Goal: Information Seeking & Learning: Learn about a topic

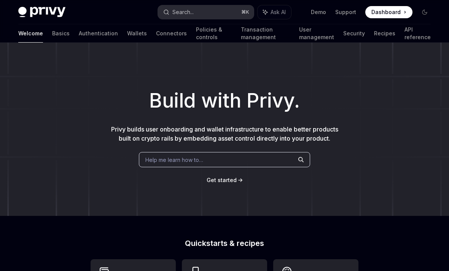
click at [181, 14] on div "Search..." at bounding box center [182, 12] width 21 height 9
click at [241, 34] on link "Transaction management" at bounding box center [265, 33] width 49 height 18
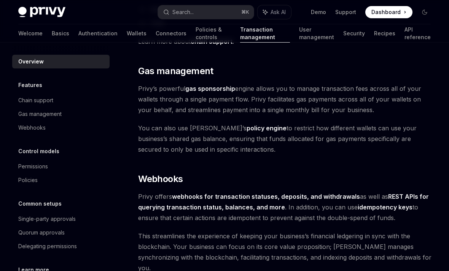
scroll to position [619, 0]
click at [219, 85] on strong "gas sponsorship" at bounding box center [210, 89] width 50 height 8
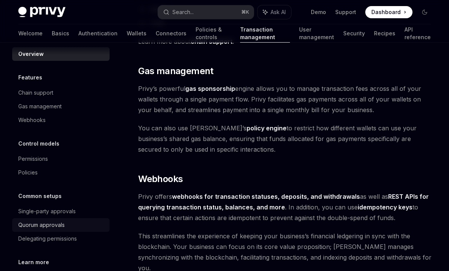
scroll to position [6, 0]
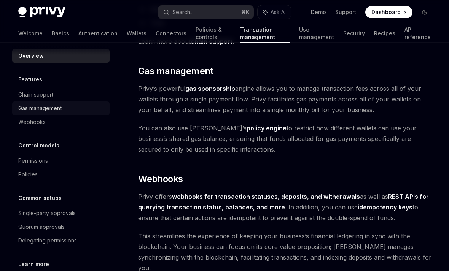
click at [70, 105] on div "Gas management" at bounding box center [61, 108] width 87 height 9
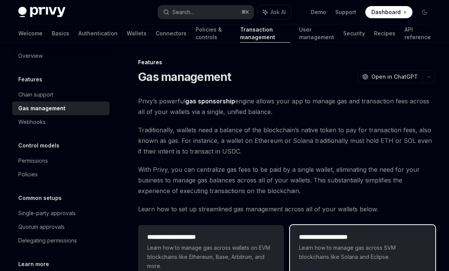
click at [399, 262] on div "**********" at bounding box center [362, 247] width 145 height 44
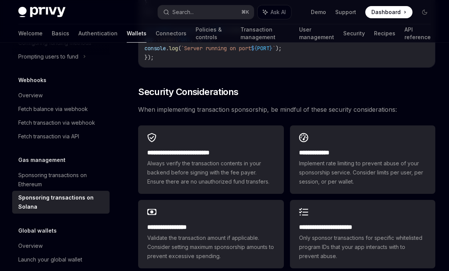
scroll to position [2110, 0]
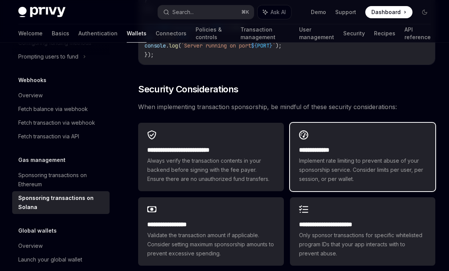
click at [316, 146] on h2 "**********" at bounding box center [362, 150] width 127 height 9
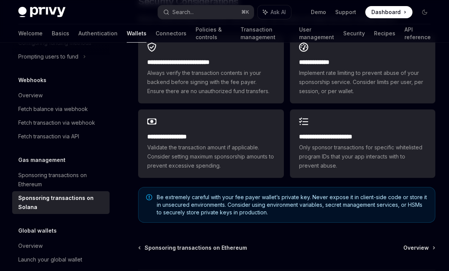
scroll to position [2228, 0]
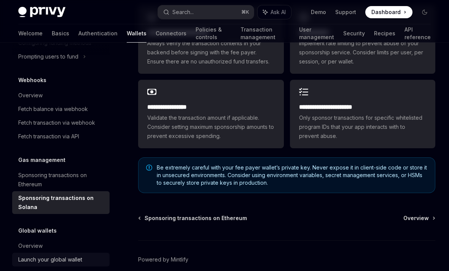
click at [48, 255] on div "Launch your global wallet" at bounding box center [50, 259] width 64 height 9
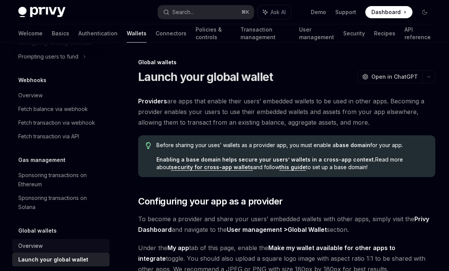
click at [52, 244] on div "Overview" at bounding box center [61, 245] width 87 height 9
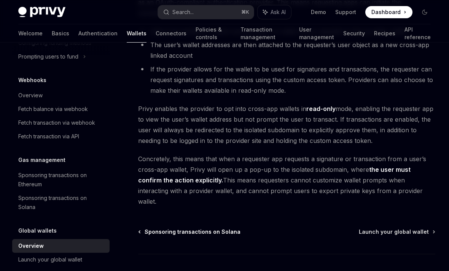
scroll to position [683, 0]
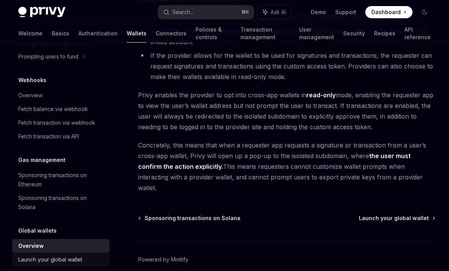
click at [63, 262] on div "Launch your global wallet" at bounding box center [50, 259] width 64 height 9
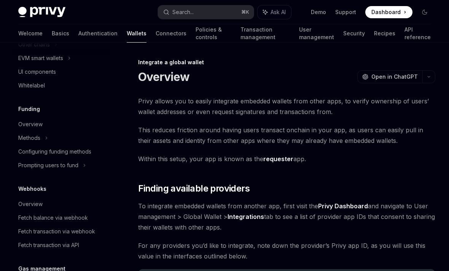
scroll to position [254, 0]
click at [78, 220] on div "Fetch balance via webhook" at bounding box center [53, 217] width 70 height 9
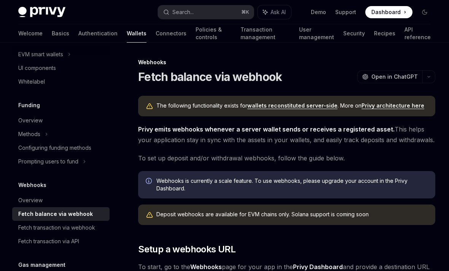
scroll to position [258, 0]
click at [67, 227] on div "Fetch transaction via webhook" at bounding box center [56, 226] width 77 height 9
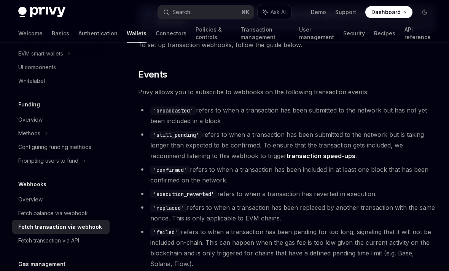
scroll to position [160, 0]
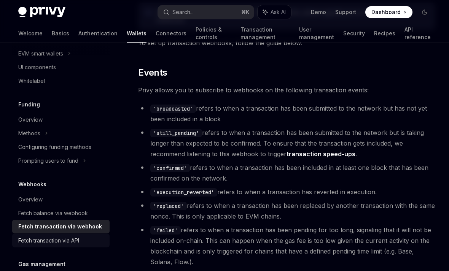
click at [85, 243] on div "Fetch transaction via API" at bounding box center [61, 240] width 87 height 9
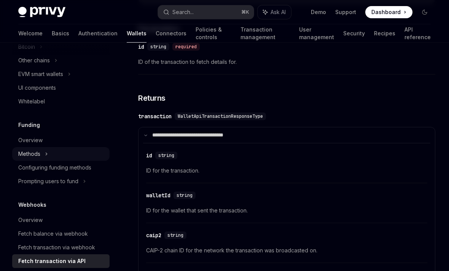
scroll to position [237, 0]
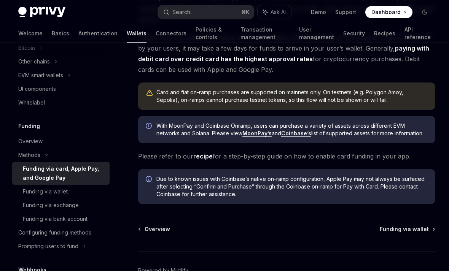
scroll to position [171, 0]
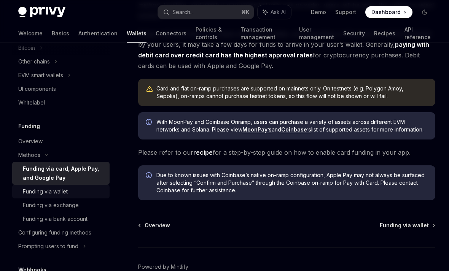
click at [66, 192] on div "Funding via wallet" at bounding box center [45, 191] width 45 height 9
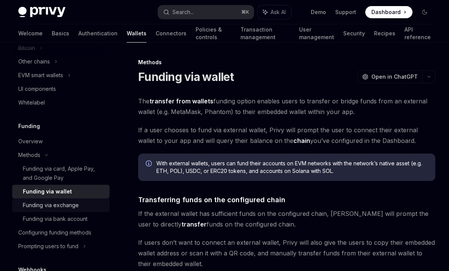
click at [67, 206] on div "Funding via exchange" at bounding box center [51, 205] width 56 height 9
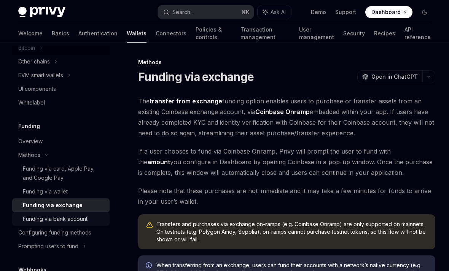
click at [67, 216] on div "Funding via bank account" at bounding box center [55, 218] width 65 height 9
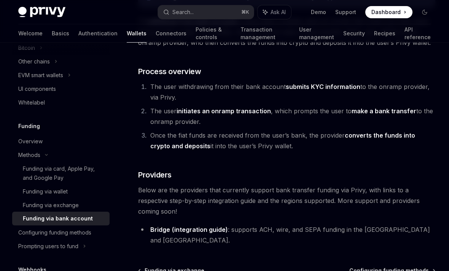
scroll to position [108, 0]
click at [55, 233] on div "Configuring funding methods" at bounding box center [54, 232] width 73 height 9
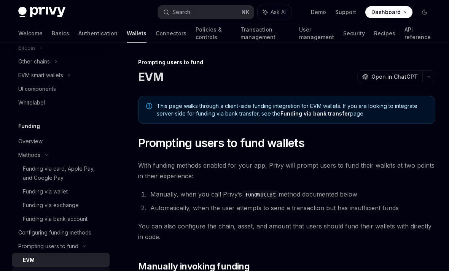
click at [52, 268] on link "Solana" at bounding box center [60, 274] width 97 height 14
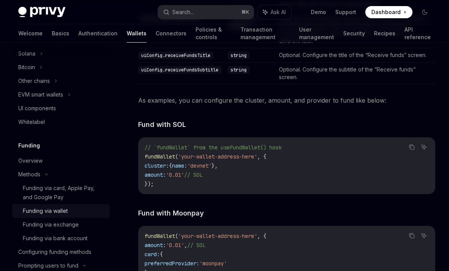
scroll to position [216, 0]
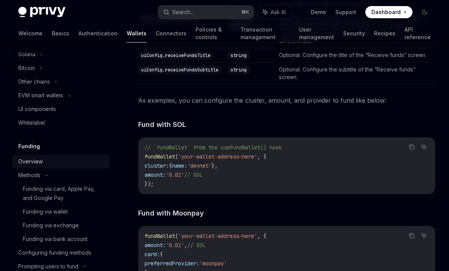
click at [70, 158] on div "Overview" at bounding box center [61, 161] width 87 height 9
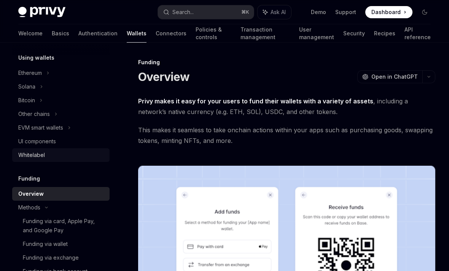
scroll to position [181, 0]
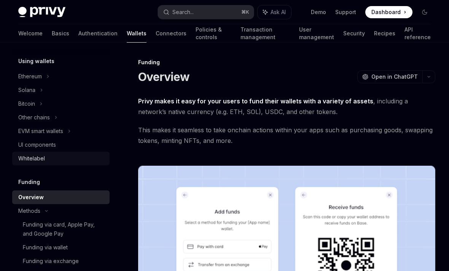
click at [62, 165] on link "Whitelabel" at bounding box center [60, 159] width 97 height 14
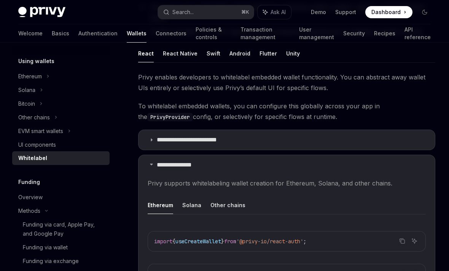
scroll to position [121, 0]
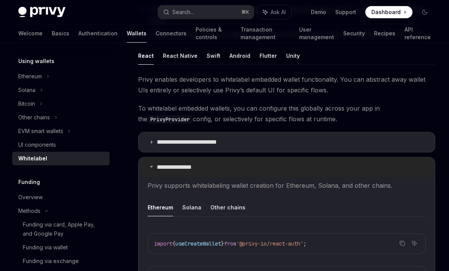
click at [181, 173] on summary "**********" at bounding box center [286, 167] width 296 height 20
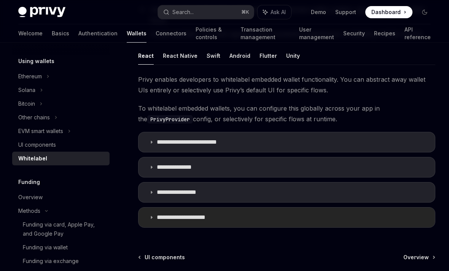
click at [172, 226] on summary "**********" at bounding box center [286, 218] width 296 height 20
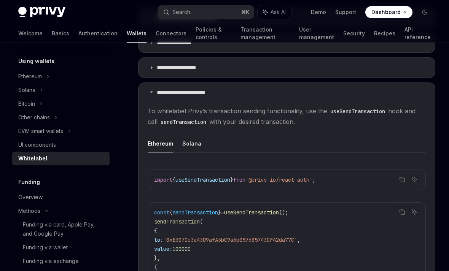
scroll to position [245, 0]
click at [183, 145] on button "Solana" at bounding box center [191, 144] width 19 height 18
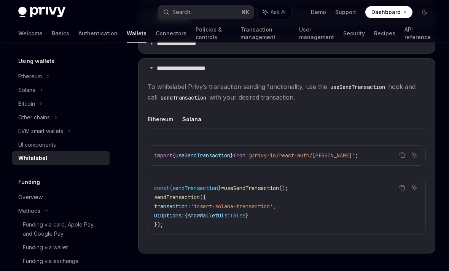
scroll to position [270, 0]
click at [57, 149] on link "UI components" at bounding box center [60, 145] width 97 height 14
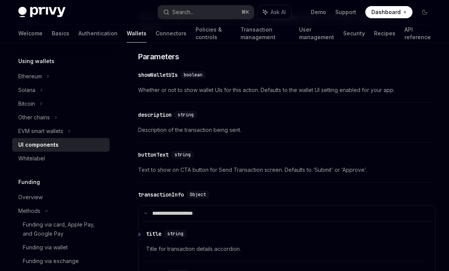
scroll to position [1033, 0]
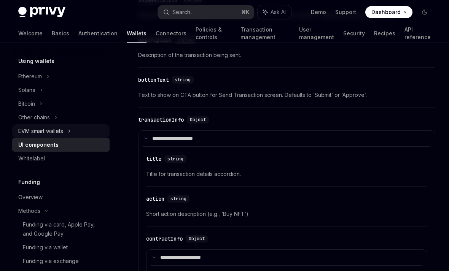
click at [41, 136] on div "EVM smart wallets" at bounding box center [60, 131] width 97 height 14
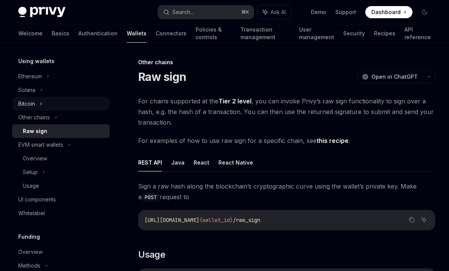
click at [51, 105] on div "Bitcoin" at bounding box center [60, 104] width 97 height 14
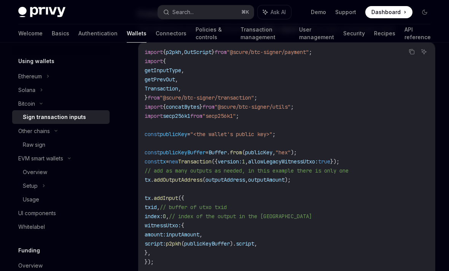
scroll to position [202, 0]
drag, startPoint x: 66, startPoint y: 89, endPoint x: 66, endPoint y: 291, distance: 201.9
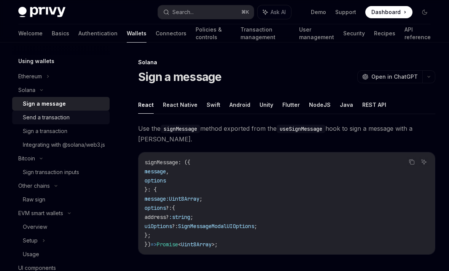
click at [62, 122] on link "Send a transaction" at bounding box center [60, 118] width 97 height 14
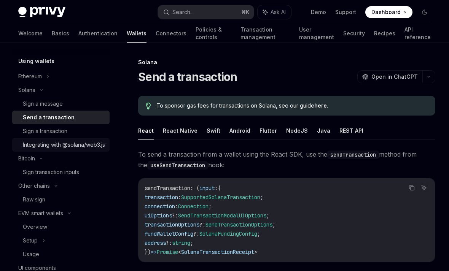
click at [62, 146] on div "Integrating with @solana/web3.js" at bounding box center [64, 144] width 82 height 9
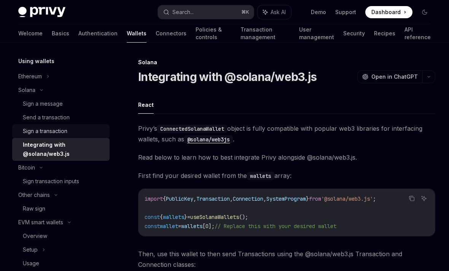
click at [66, 131] on div "Sign a transaction" at bounding box center [45, 131] width 44 height 9
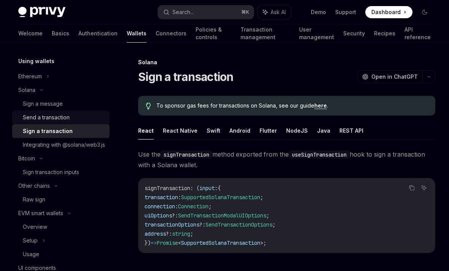
click at [70, 115] on div "Send a transaction" at bounding box center [64, 117] width 82 height 9
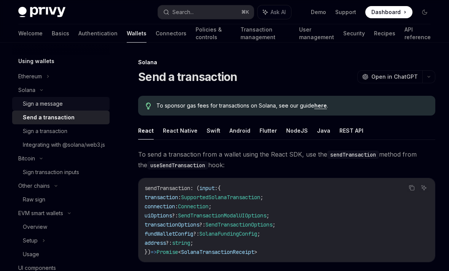
click at [72, 100] on div "Sign a message" at bounding box center [64, 103] width 82 height 9
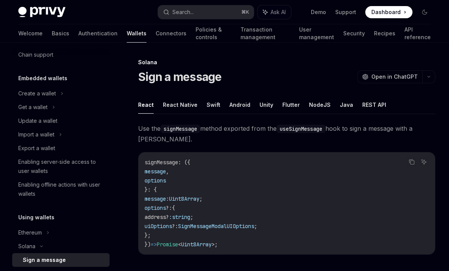
scroll to position [21, 0]
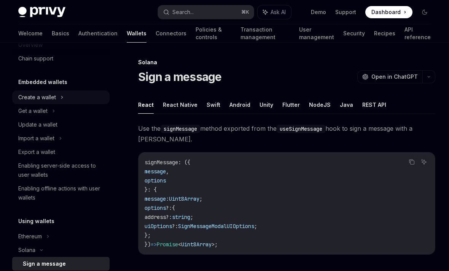
click at [51, 99] on div "Create a wallet" at bounding box center [37, 97] width 38 height 9
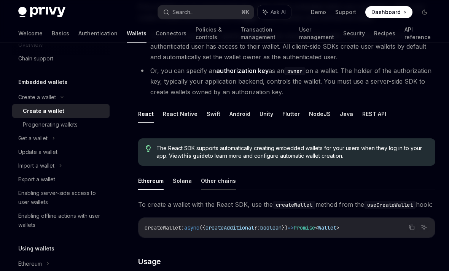
scroll to position [94, 0]
click at [183, 181] on button "Solana" at bounding box center [182, 181] width 19 height 18
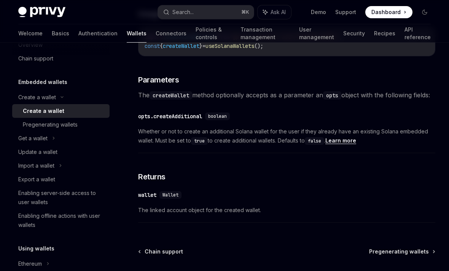
scroll to position [353, 0]
click at [63, 124] on div "Pregenerating wallets" at bounding box center [50, 124] width 55 height 9
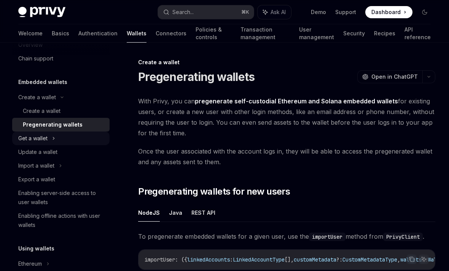
click at [65, 138] on div "Get a wallet" at bounding box center [60, 139] width 97 height 14
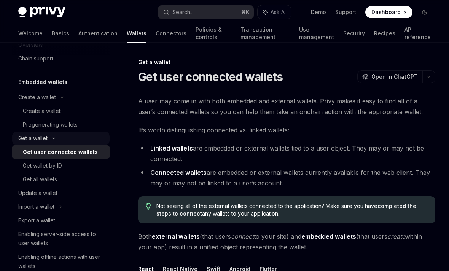
click at [65, 138] on div "Get a wallet" at bounding box center [60, 139] width 97 height 14
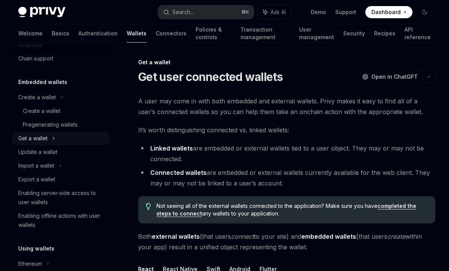
click at [65, 138] on div "Get a wallet" at bounding box center [60, 139] width 97 height 14
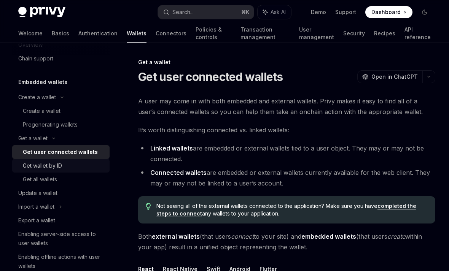
click at [64, 162] on div "Get wallet by ID" at bounding box center [64, 165] width 82 height 9
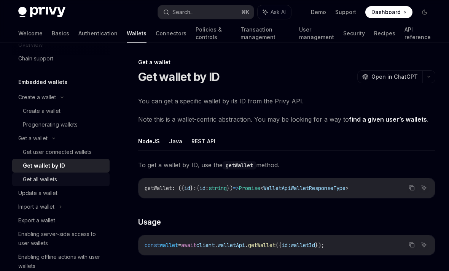
click at [62, 177] on div "Get all wallets" at bounding box center [64, 179] width 82 height 9
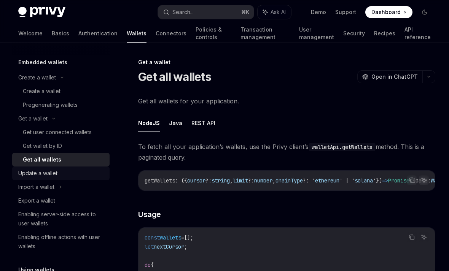
scroll to position [41, 0]
click at [100, 173] on div "Update a wallet" at bounding box center [61, 172] width 87 height 9
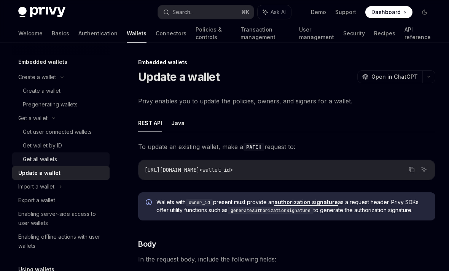
click at [89, 162] on div "Get all wallets" at bounding box center [64, 159] width 82 height 9
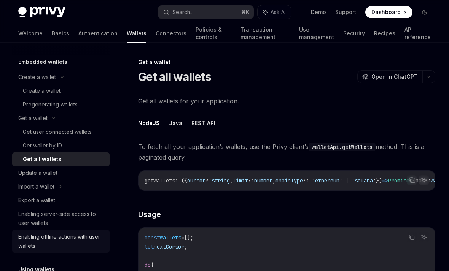
click at [72, 245] on div "Enabling offline actions with user wallets" at bounding box center [61, 241] width 87 height 18
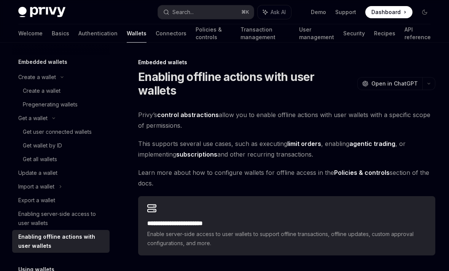
click at [383, 140] on strong "agentic trading" at bounding box center [372, 144] width 46 height 8
click at [192, 151] on strong "subscriptions" at bounding box center [196, 155] width 41 height 8
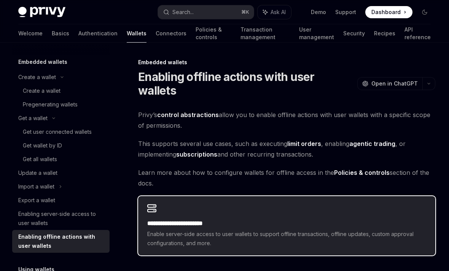
click at [199, 219] on h2 "**********" at bounding box center [286, 223] width 279 height 9
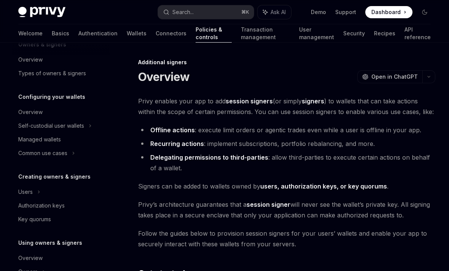
scroll to position [171, 0]
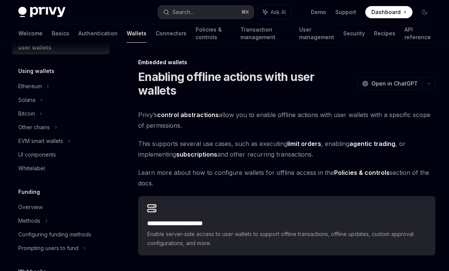
scroll to position [44, 0]
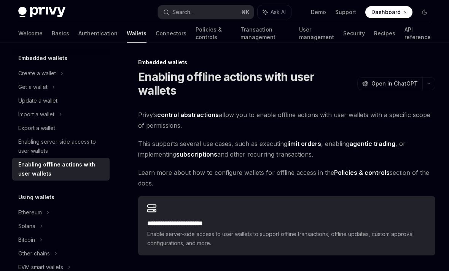
click at [368, 169] on strong "Policies & controls" at bounding box center [362, 173] width 56 height 8
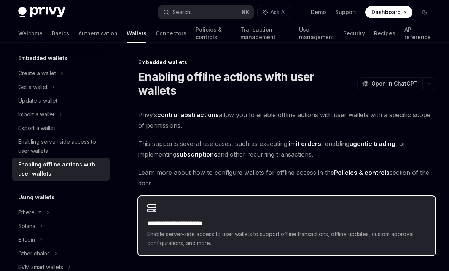
click at [295, 230] on span "Enable server-side access to user wallets to support offline transactions, offl…" at bounding box center [286, 239] width 279 height 18
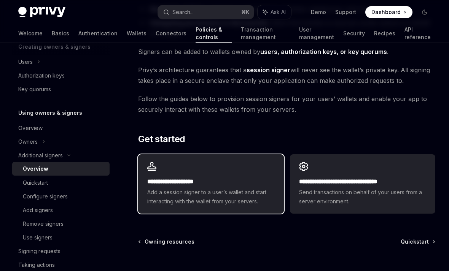
scroll to position [135, 0]
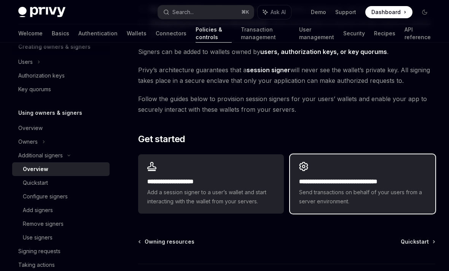
click at [354, 174] on div "**********" at bounding box center [362, 183] width 145 height 59
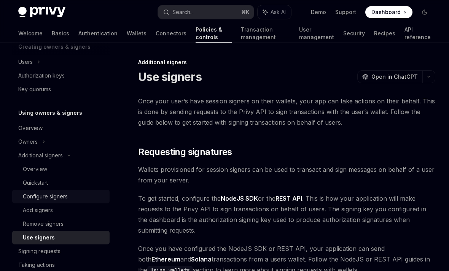
click at [56, 199] on div "Configure signers" at bounding box center [45, 196] width 45 height 9
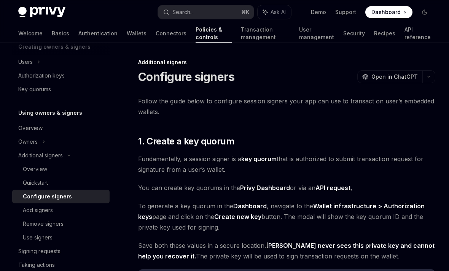
click at [167, 215] on span "To generate a key quorum in the Dashboard , navigate to the Wallet infrastructu…" at bounding box center [286, 217] width 297 height 32
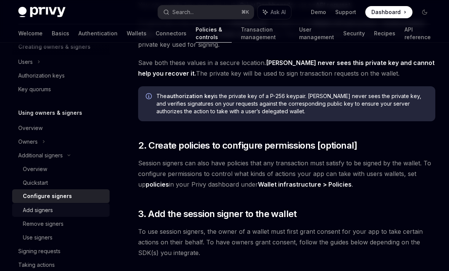
scroll to position [183, 0]
click at [40, 180] on div "Quickstart" at bounding box center [35, 182] width 25 height 9
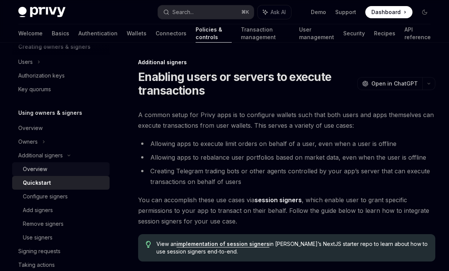
click at [43, 168] on div "Overview" at bounding box center [35, 169] width 24 height 9
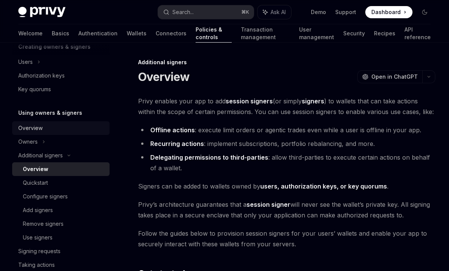
click at [43, 131] on div "Overview" at bounding box center [61, 128] width 87 height 9
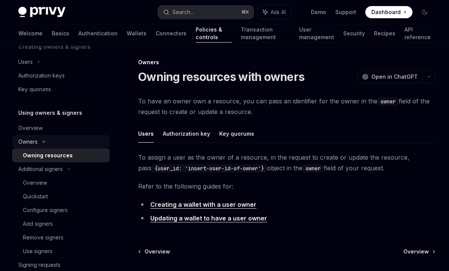
click at [44, 141] on icon at bounding box center [43, 141] width 9 height 3
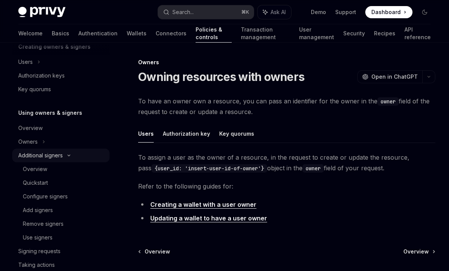
click at [44, 161] on div "Additional signers" at bounding box center [60, 156] width 97 height 14
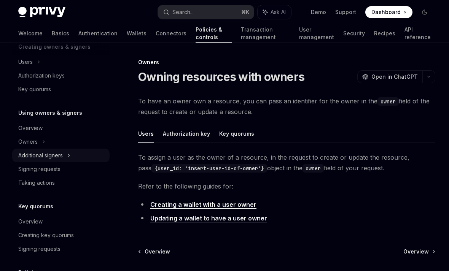
click at [44, 159] on div "Additional signers" at bounding box center [40, 155] width 44 height 9
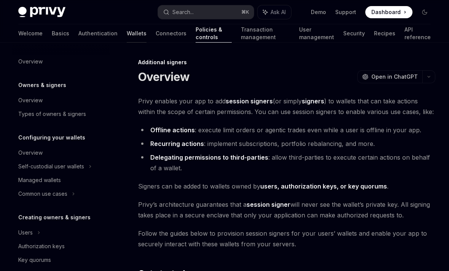
click at [127, 37] on link "Wallets" at bounding box center [137, 33] width 20 height 18
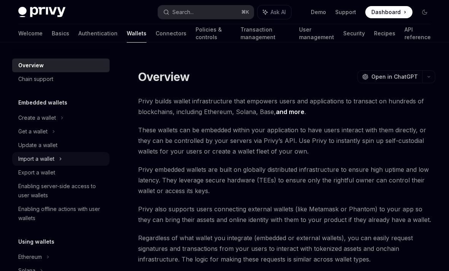
click at [67, 159] on div "Import a wallet" at bounding box center [60, 159] width 97 height 14
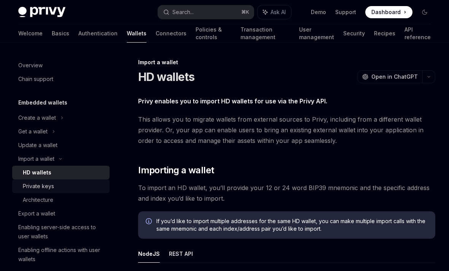
click at [64, 186] on div "Private keys" at bounding box center [64, 186] width 82 height 9
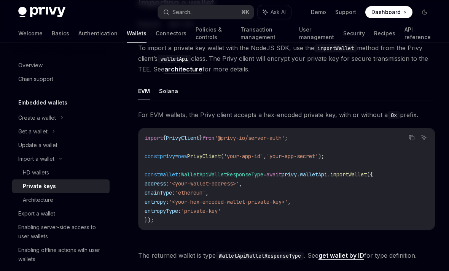
scroll to position [168, 0]
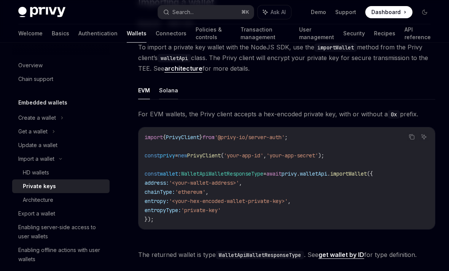
click at [172, 92] on button "Solana" at bounding box center [168, 90] width 19 height 18
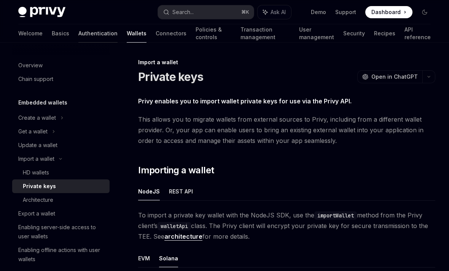
click at [78, 32] on link "Authentication" at bounding box center [97, 33] width 39 height 18
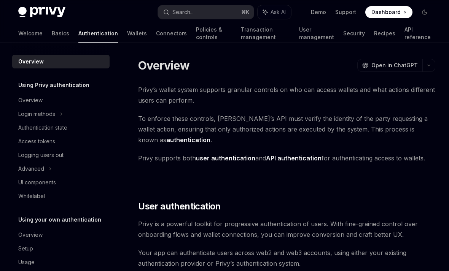
click at [37, 32] on div "Welcome Basics Authentication Wallets Connectors Policies & controls Transactio…" at bounding box center [224, 33] width 412 height 18
click at [387, 39] on link "Recipes" at bounding box center [384, 33] width 21 height 18
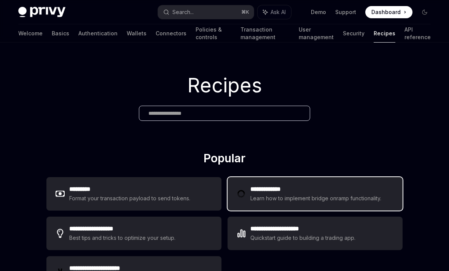
click at [311, 205] on div "**********" at bounding box center [314, 193] width 175 height 33
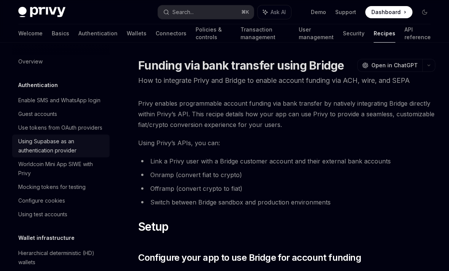
click at [58, 146] on div "Using Supabase as an authentication provider" at bounding box center [61, 146] width 87 height 18
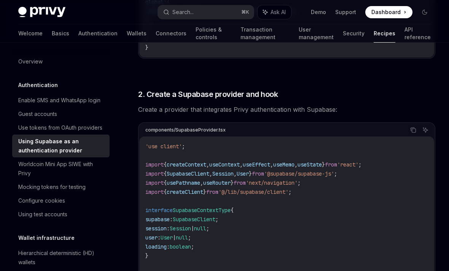
scroll to position [691, 0]
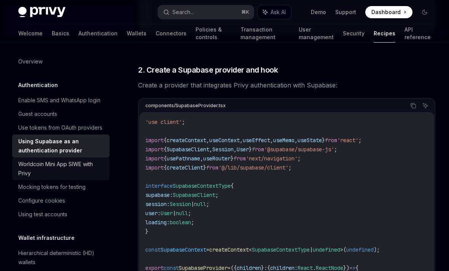
click at [65, 169] on div "Worldcoin Mini App SIWE with Privy" at bounding box center [61, 169] width 87 height 18
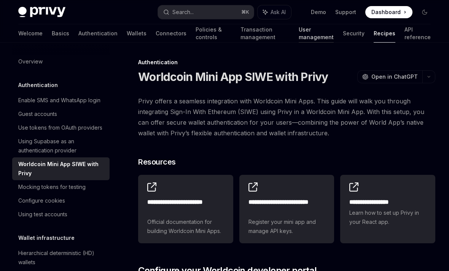
click at [299, 33] on link "User management" at bounding box center [316, 33] width 35 height 18
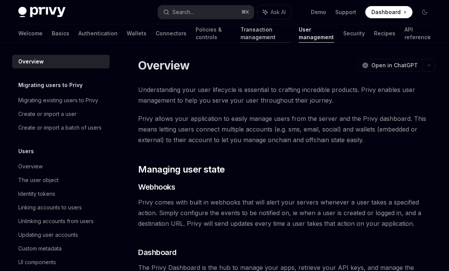
click at [240, 39] on link "Transaction management" at bounding box center [264, 33] width 49 height 18
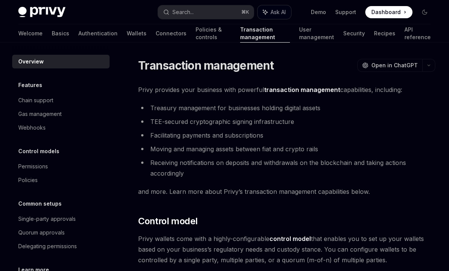
click at [277, 16] on button "Ask AI" at bounding box center [273, 12] width 33 height 14
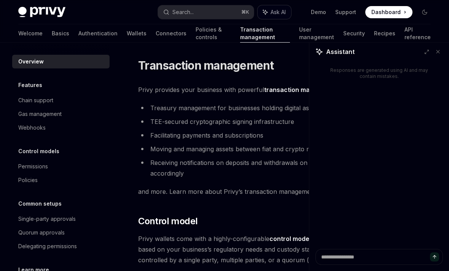
click at [277, 16] on button "Ask AI" at bounding box center [273, 12] width 33 height 14
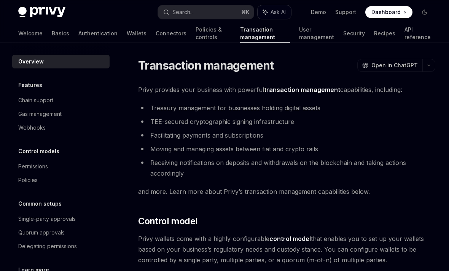
click at [277, 16] on button "Ask AI" at bounding box center [273, 12] width 33 height 14
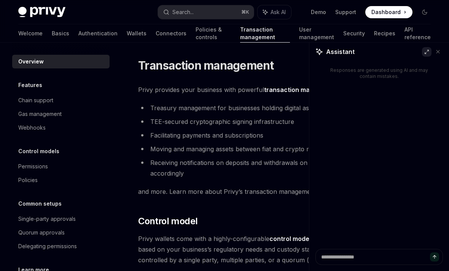
click at [424, 53] on icon at bounding box center [426, 51] width 5 height 5
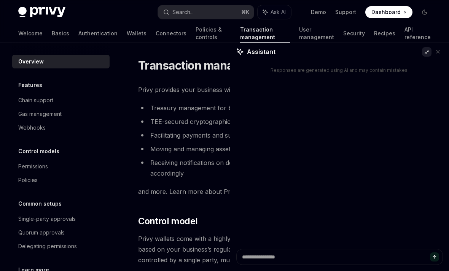
click at [442, 52] on button at bounding box center [438, 52] width 10 height 10
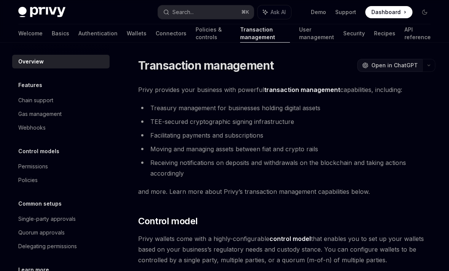
click at [390, 66] on span "Open in ChatGPT" at bounding box center [394, 66] width 46 height 8
type textarea "*"
